Goal: Use online tool/utility: Utilize a website feature to perform a specific function

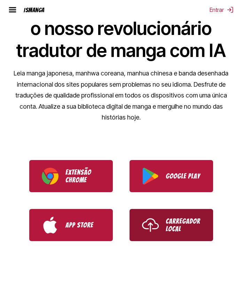
click at [164, 213] on link "Carregador Local" at bounding box center [172, 225] width 84 height 32
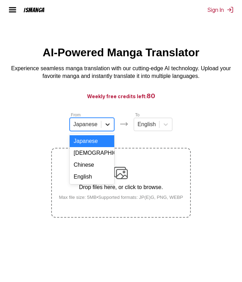
click at [104, 127] on icon at bounding box center [107, 124] width 7 height 7
click at [88, 182] on div "English" at bounding box center [92, 177] width 45 height 12
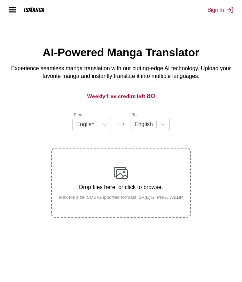
click at [121, 185] on div "Drop files here, or click to browse. Max file size: 5MB • Supported formats: JP…" at bounding box center [121, 183] width 136 height 34
click at [0, 0] on input "Drop files here, or click to browse. Max file size: 5MB • Supported formats: JP…" at bounding box center [0, 0] width 0 height 0
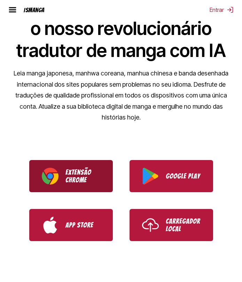
click at [92, 175] on link "Extensão Chrome" at bounding box center [71, 176] width 84 height 32
